Goal: Information Seeking & Learning: Learn about a topic

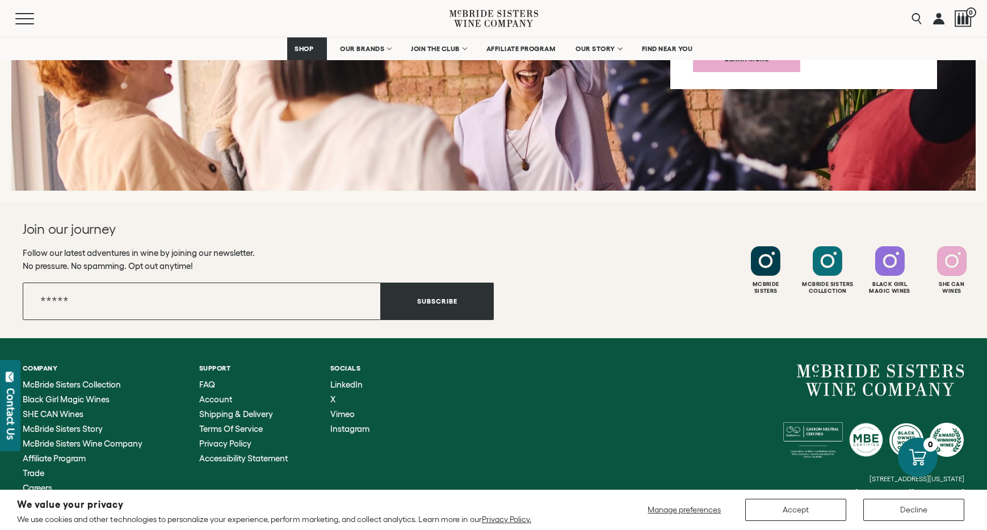
scroll to position [4509, 0]
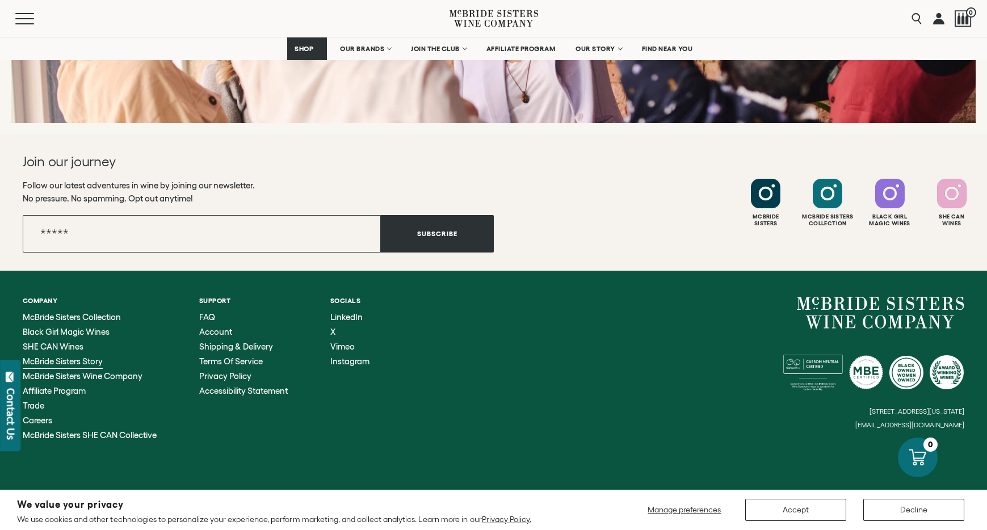
click at [78, 357] on span "McBride Sisters Story" at bounding box center [63, 362] width 80 height 10
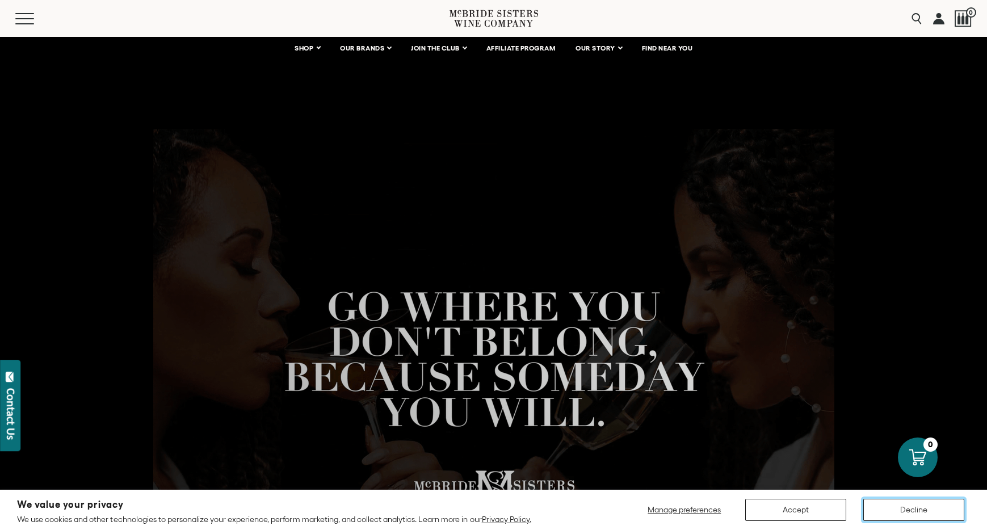
click at [909, 509] on button "Decline" at bounding box center [914, 510] width 101 height 22
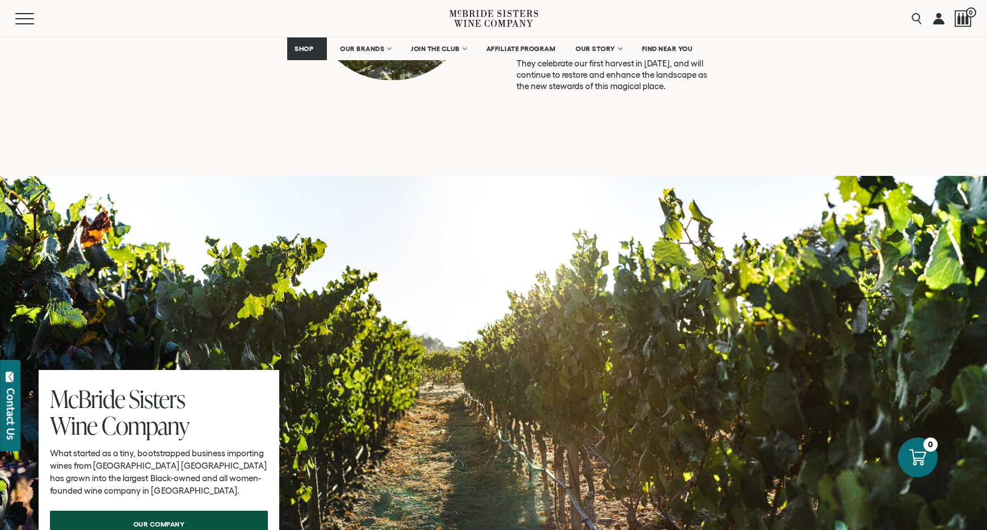
scroll to position [3344, 0]
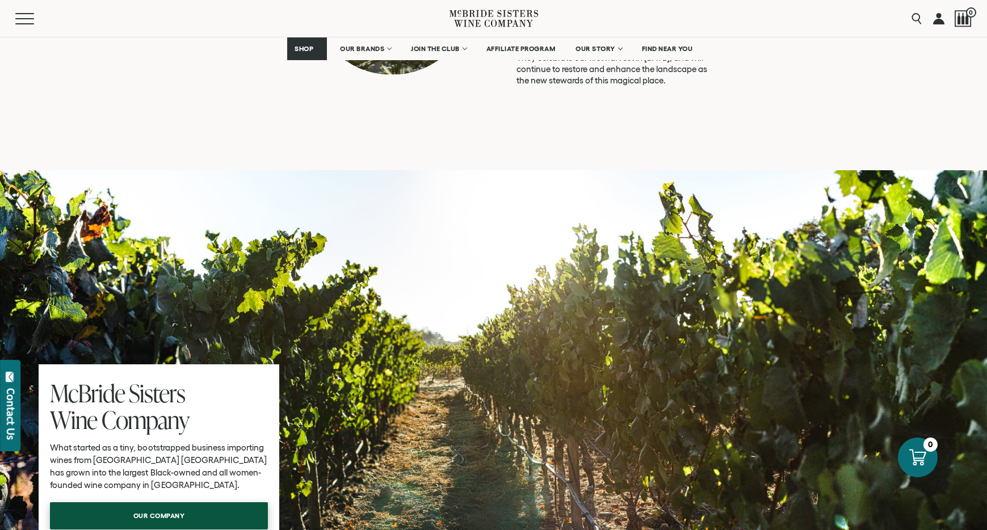
click at [179, 505] on span "our company" at bounding box center [159, 516] width 91 height 22
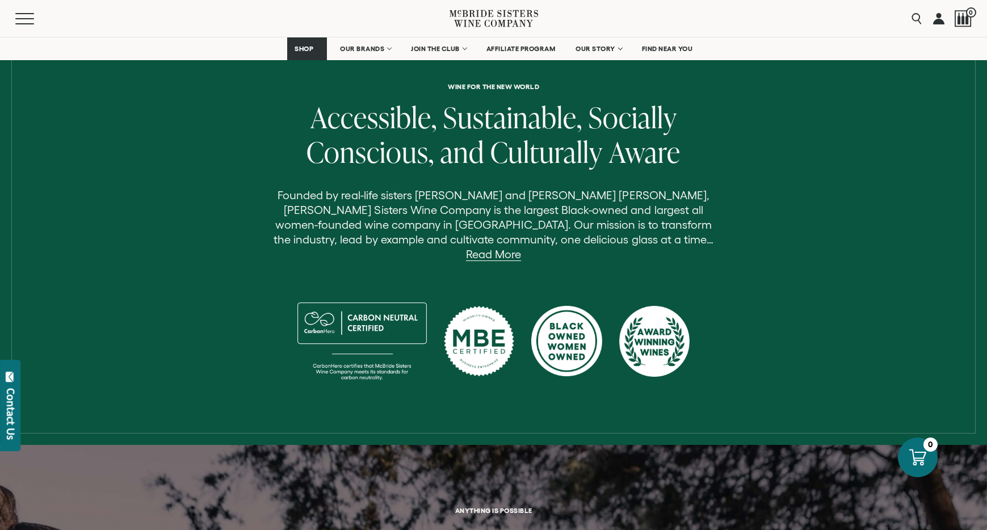
scroll to position [375, 0]
click at [521, 248] on link "Read More" at bounding box center [493, 254] width 55 height 13
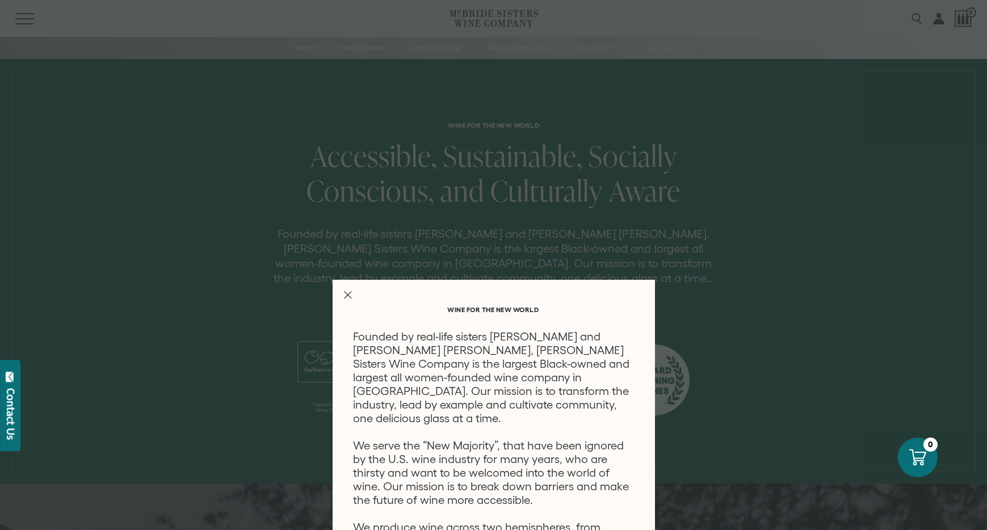
scroll to position [431, 0]
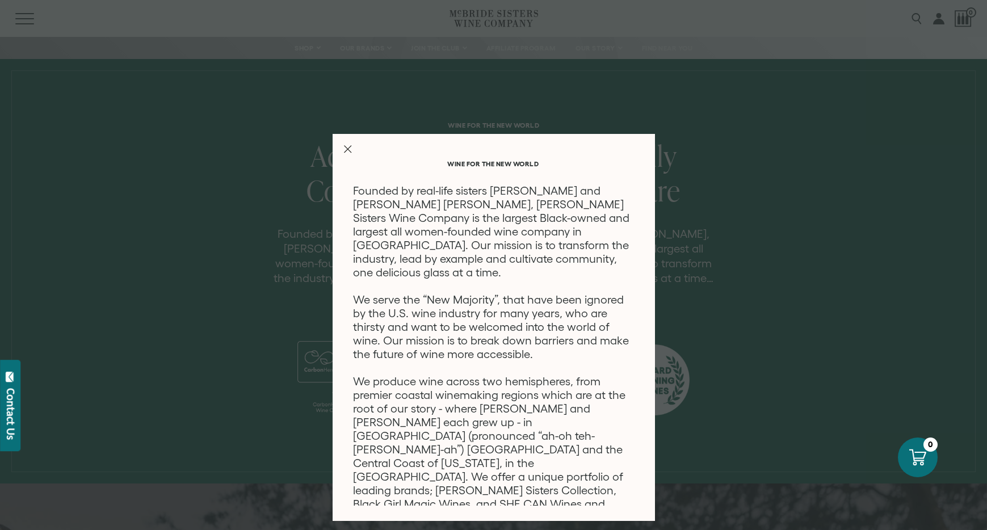
click at [347, 149] on line "Close Modal" at bounding box center [347, 149] width 7 height 7
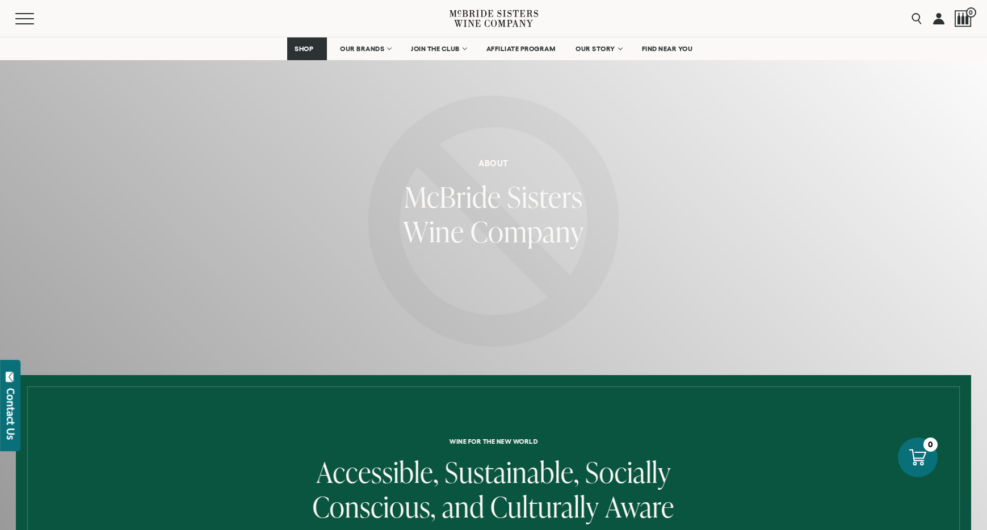
scroll to position [0, 0]
